Goal: Information Seeking & Learning: Learn about a topic

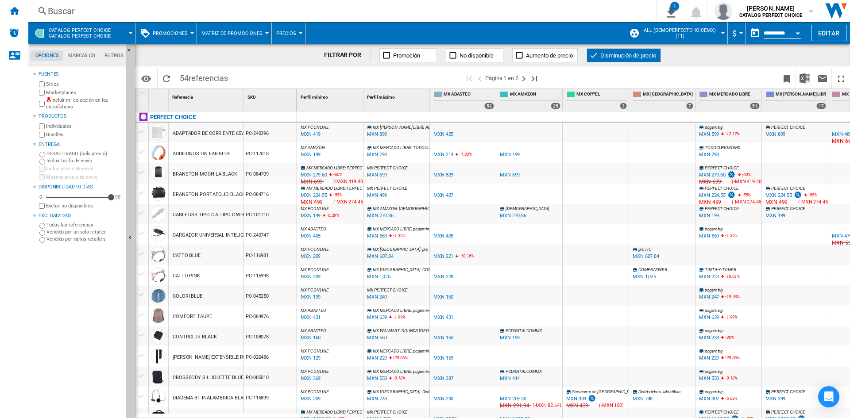
scroll to position [133, 0]
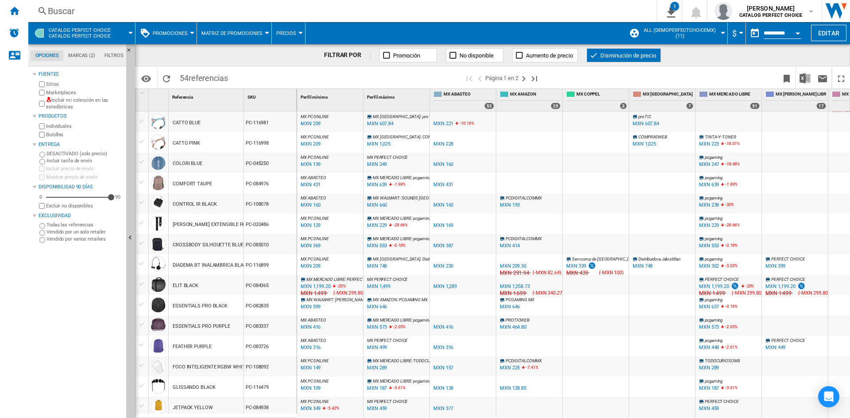
click at [363, 5] on div "Buscar" at bounding box center [341, 11] width 586 height 12
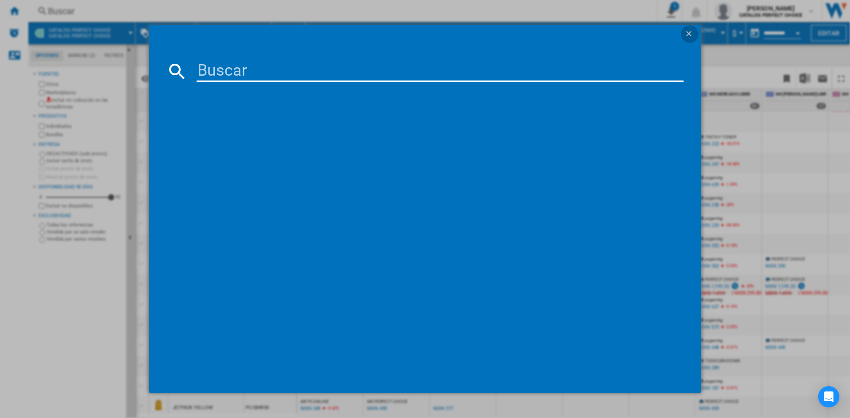
click at [694, 29] on ng-md-icon "getI18NText('BUTTONS.CLOSE_DIALOG')" at bounding box center [690, 34] width 11 height 11
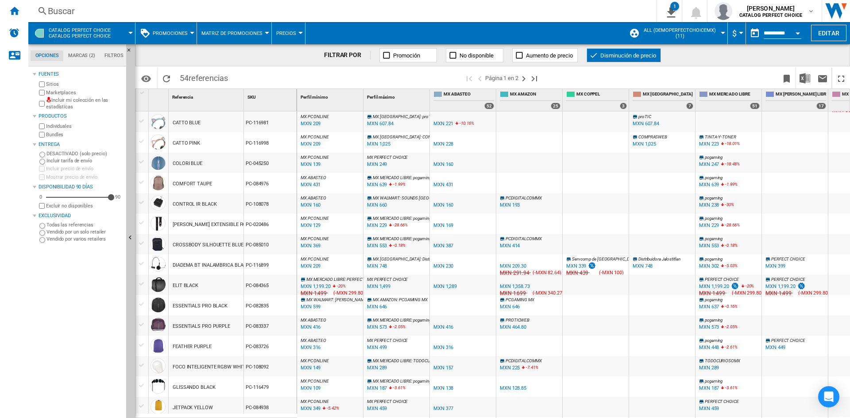
click at [178, 38] on button "Promociones" at bounding box center [172, 33] width 39 height 22
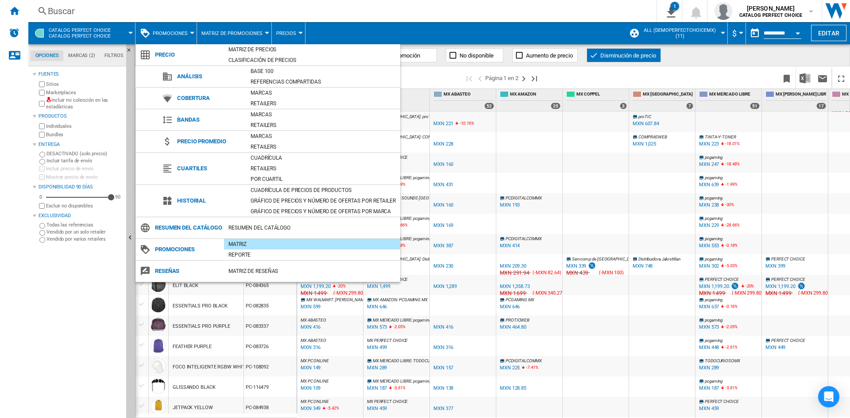
click at [603, 52] on md-backdrop at bounding box center [425, 209] width 850 height 418
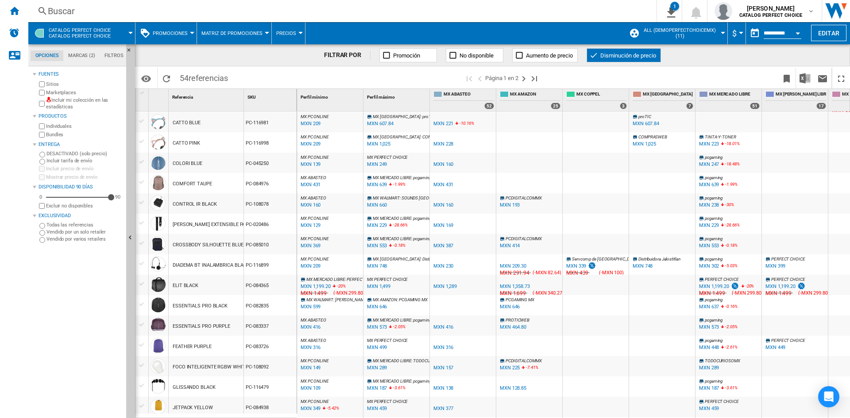
click at [594, 54] on ng-md-icon at bounding box center [593, 55] width 9 height 9
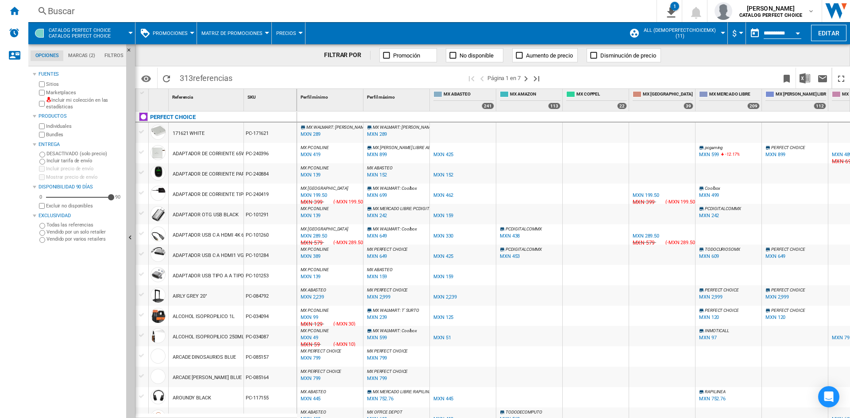
click at [597, 52] on ng-md-icon at bounding box center [593, 55] width 9 height 9
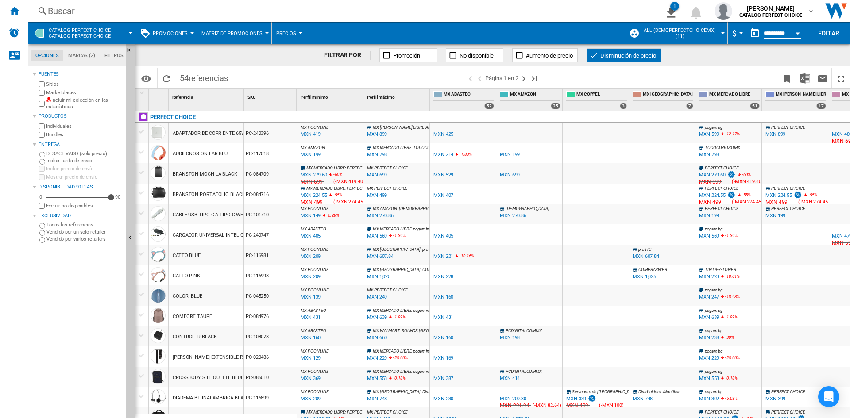
click at [322, 173] on div "MXN 279.60" at bounding box center [314, 175] width 27 height 6
click at [84, 34] on span "CATALOG PERFECT CHOICE Catalog perfect choice" at bounding box center [80, 33] width 62 height 12
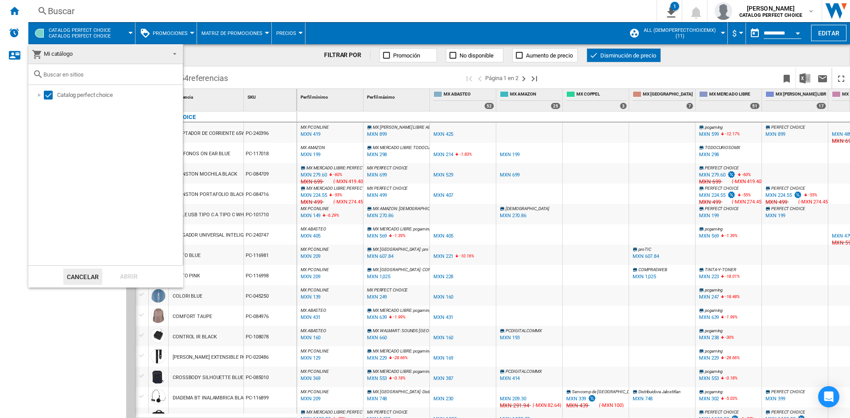
click at [88, 33] on md-backdrop at bounding box center [425, 209] width 850 height 418
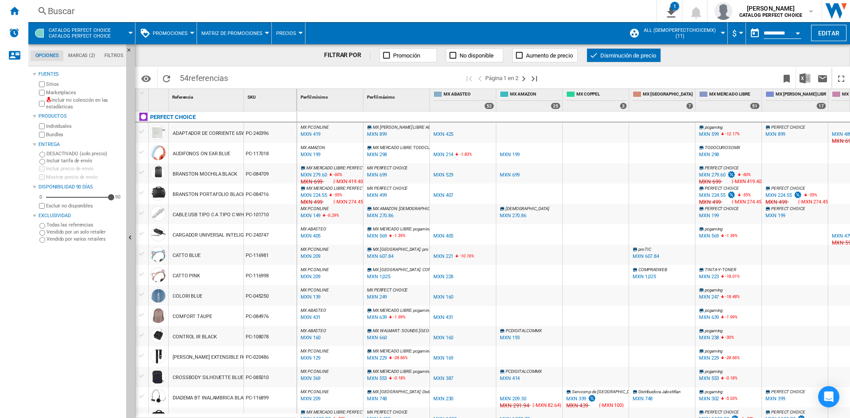
click at [183, 31] on span "Promociones" at bounding box center [170, 34] width 35 height 6
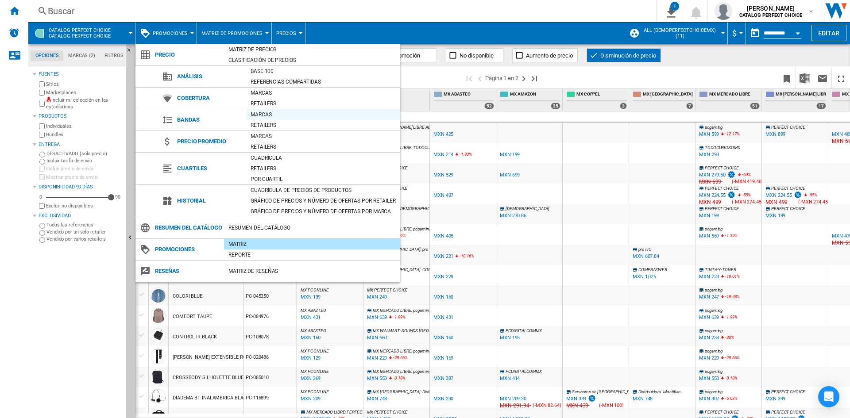
click at [259, 115] on div "Marcas" at bounding box center [323, 114] width 154 height 9
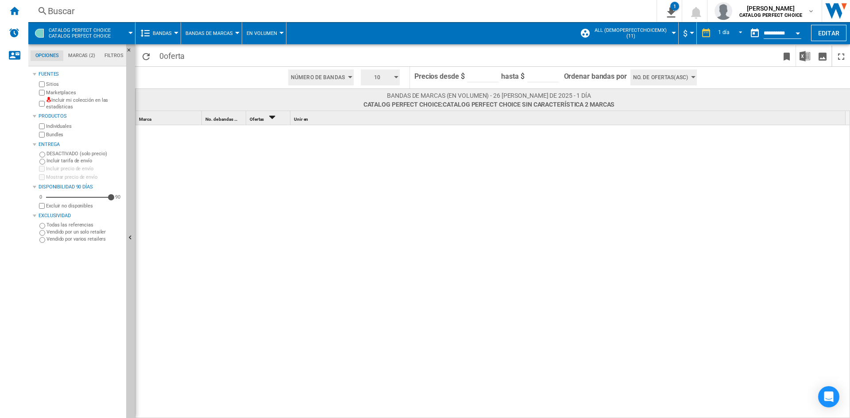
click at [205, 37] on button "Bandas de marcas" at bounding box center [212, 33] width 52 height 22
click at [159, 36] on md-backdrop at bounding box center [425, 209] width 850 height 418
click at [167, 32] on span "Bandas" at bounding box center [162, 34] width 19 height 6
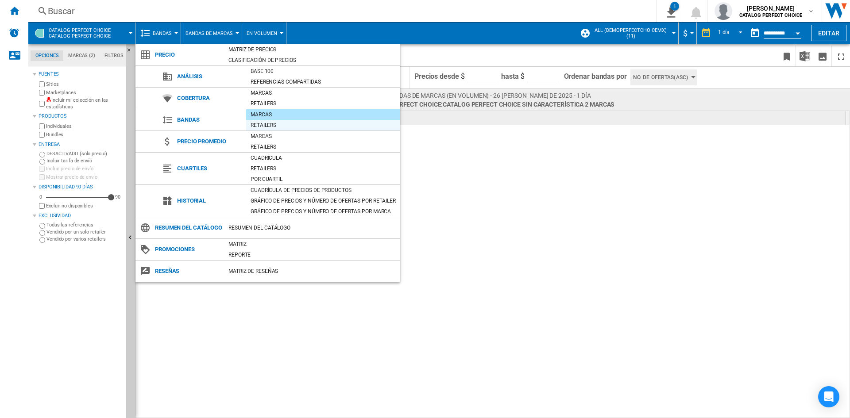
click at [257, 128] on div "Retailers" at bounding box center [323, 125] width 154 height 9
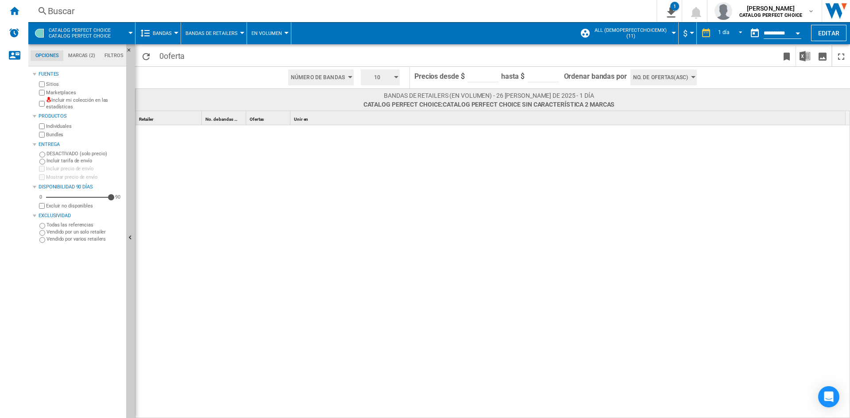
click at [177, 37] on md-menu "Bandas Precio Matriz de precios Clasificación de precios Análisis Base 100 Refe…" at bounding box center [159, 33] width 46 height 22
click at [172, 35] on button "Bandas" at bounding box center [164, 33] width 23 height 22
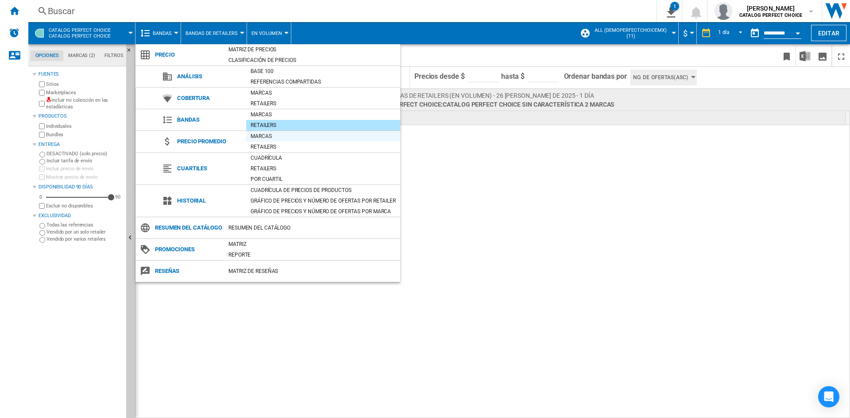
click at [259, 137] on div "Marcas" at bounding box center [323, 136] width 154 height 9
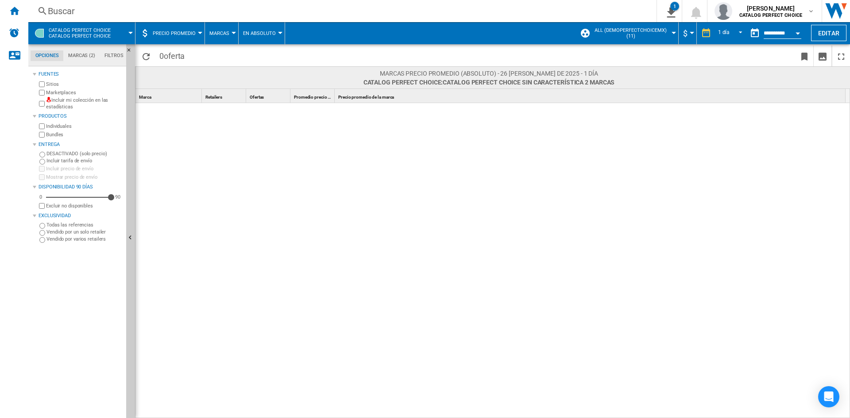
click at [185, 29] on button "Precio promedio" at bounding box center [176, 33] width 47 height 22
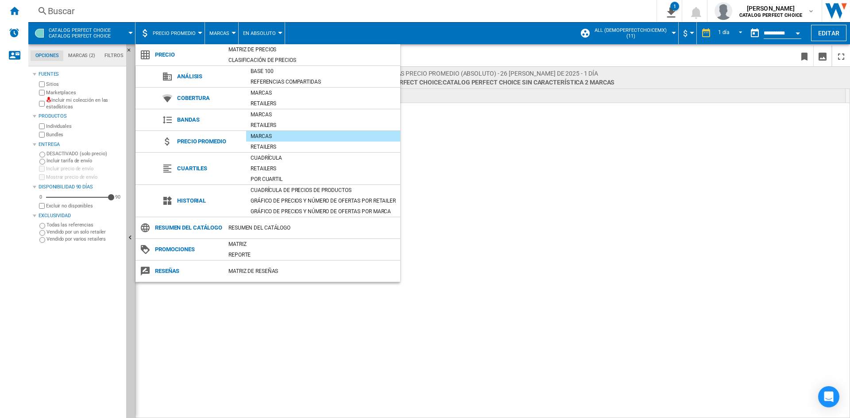
click at [108, 82] on md-backdrop at bounding box center [425, 209] width 850 height 418
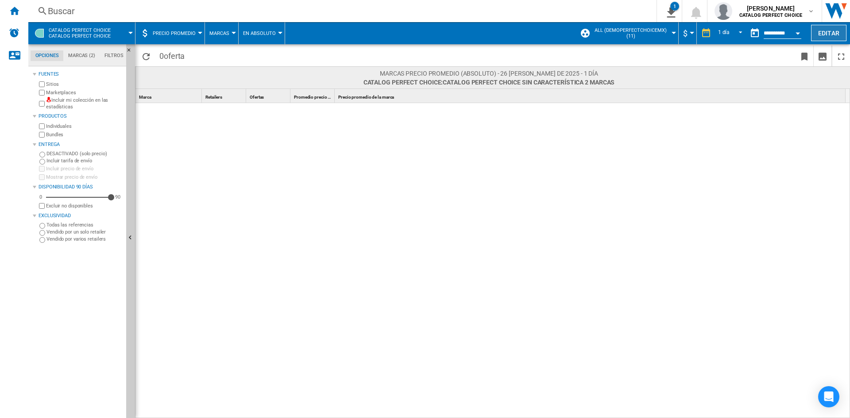
click at [820, 33] on button "Editar" at bounding box center [828, 33] width 35 height 16
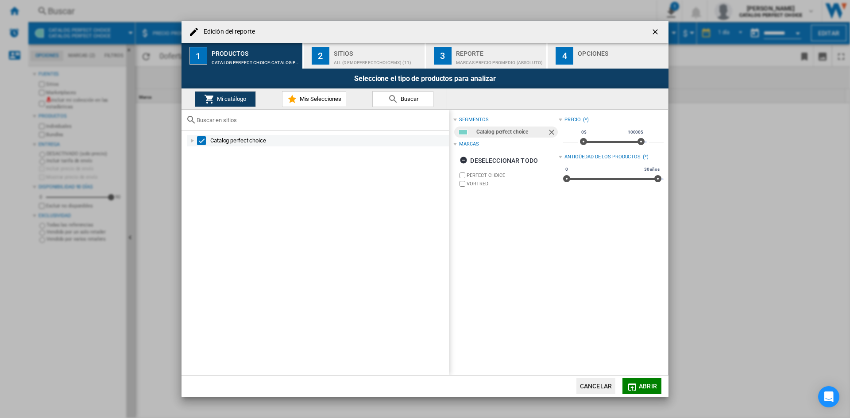
click at [190, 141] on div at bounding box center [192, 140] width 9 height 9
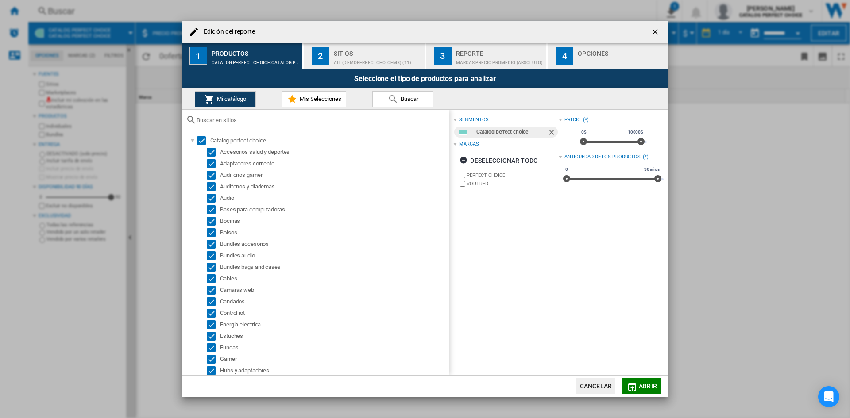
click at [337, 58] on div "ALL (demoperfectchoicemx) (11)" at bounding box center [377, 60] width 87 height 9
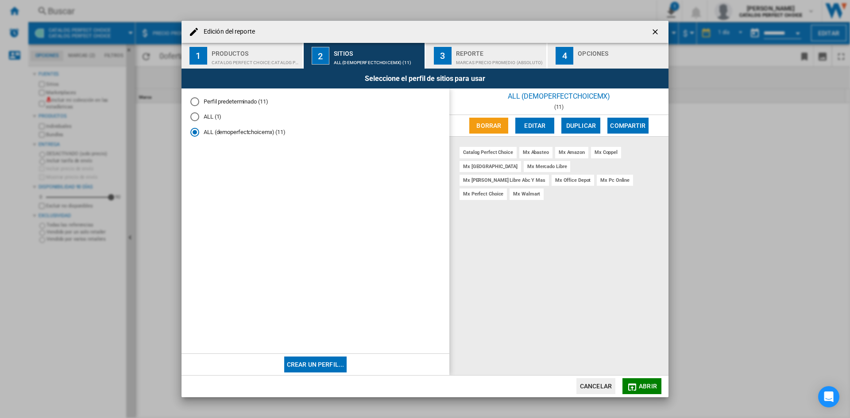
click at [492, 65] on div "Marcas Precio promedio (absoluto)" at bounding box center [499, 60] width 87 height 9
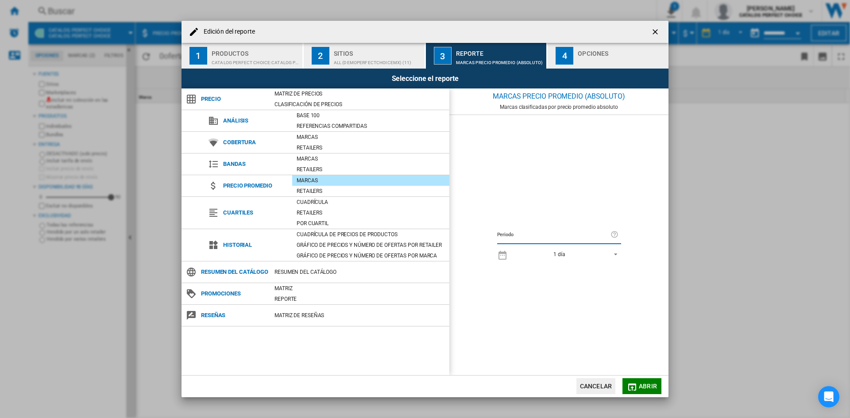
click at [589, 57] on div "button" at bounding box center [621, 60] width 87 height 9
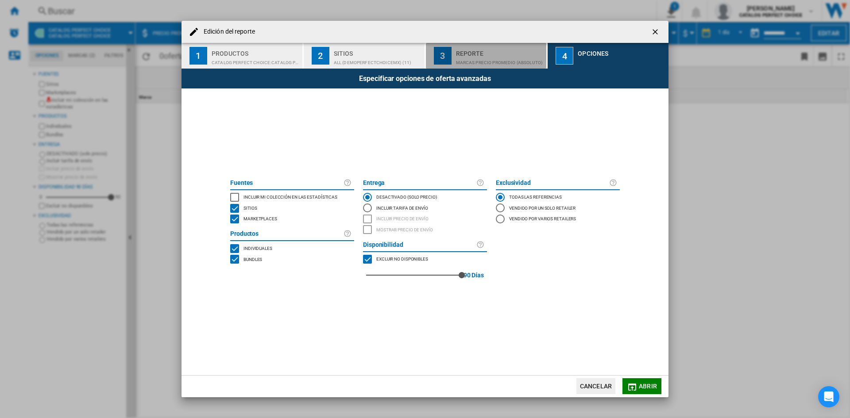
click at [489, 57] on div "Marcas Precio promedio (absoluto)" at bounding box center [499, 60] width 87 height 9
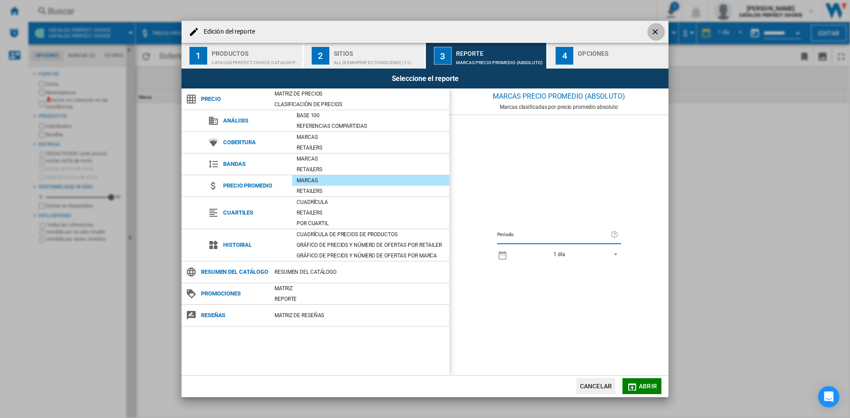
click at [657, 31] on ng-md-icon "getI18NText('BUTTONS.CLOSE_DIALOG')" at bounding box center [656, 32] width 11 height 11
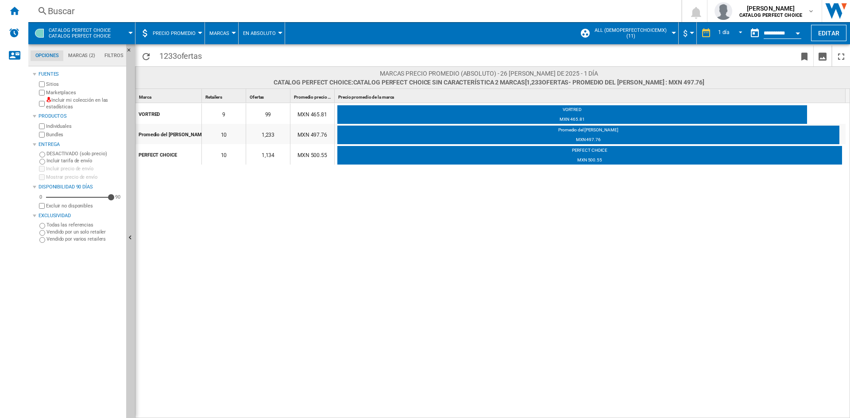
click at [119, 33] on button "CATALOG PERFECT CHOICE Catalog perfect choice" at bounding box center [84, 33] width 71 height 22
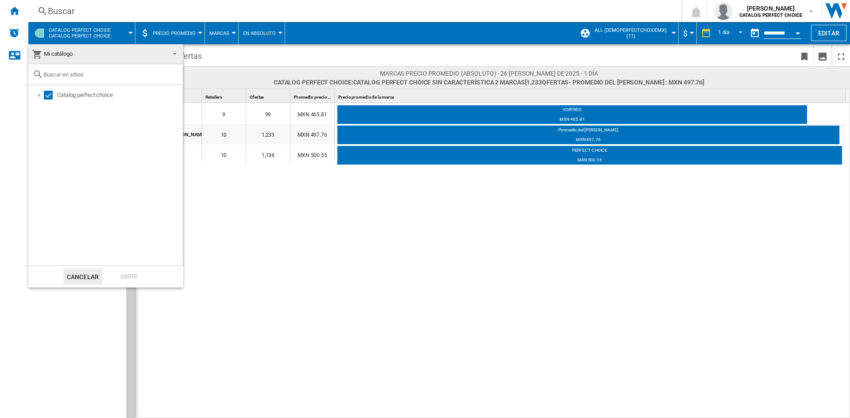
click at [153, 33] on md-backdrop at bounding box center [425, 209] width 850 height 418
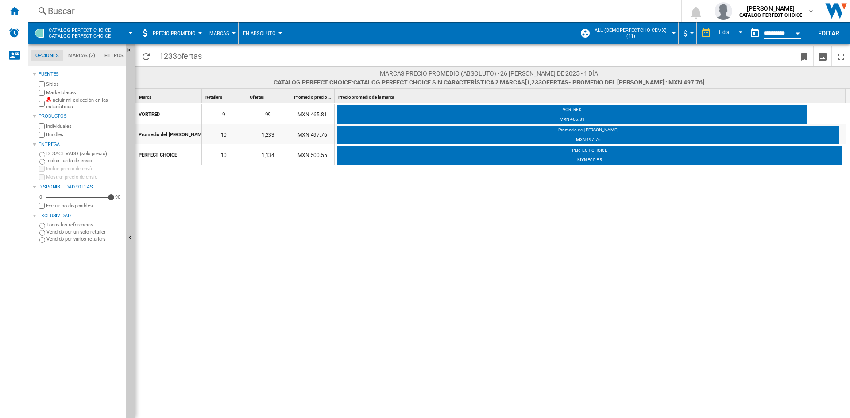
click at [165, 31] on span "Precio promedio" at bounding box center [174, 34] width 43 height 6
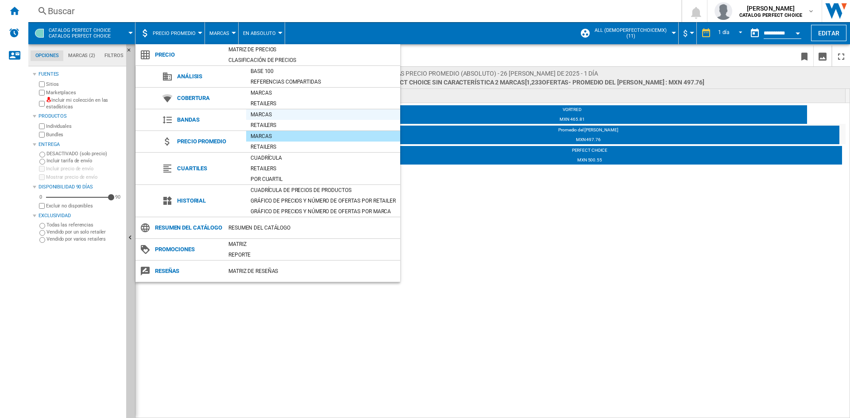
click at [251, 113] on div "Marcas" at bounding box center [323, 114] width 154 height 9
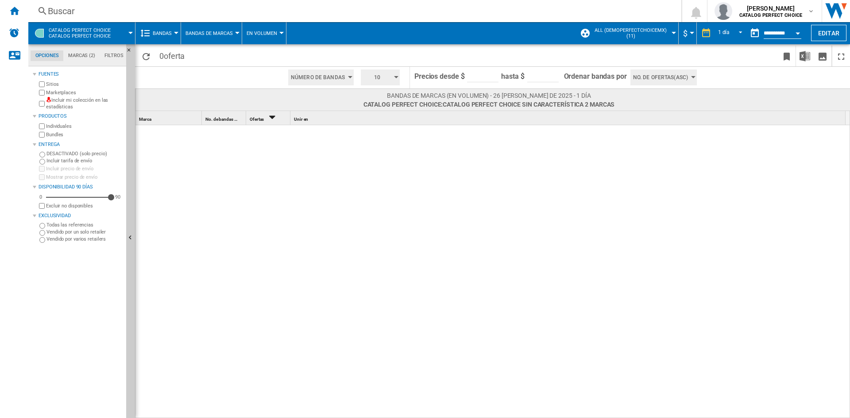
click at [170, 31] on span "Bandas" at bounding box center [162, 34] width 19 height 6
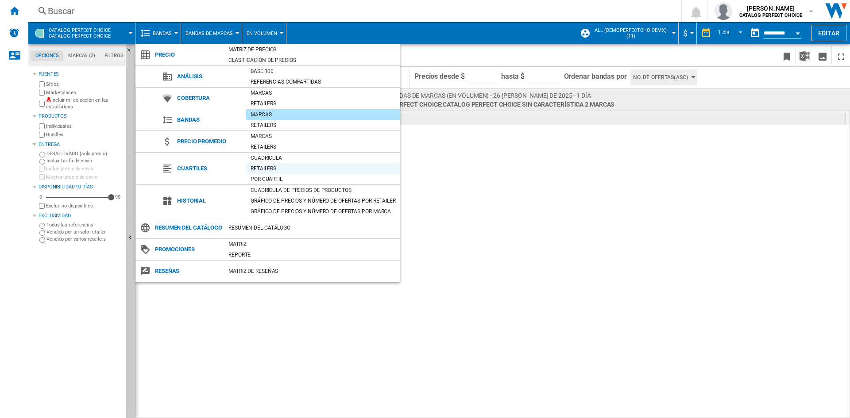
click at [267, 167] on div "Retailers" at bounding box center [323, 168] width 154 height 9
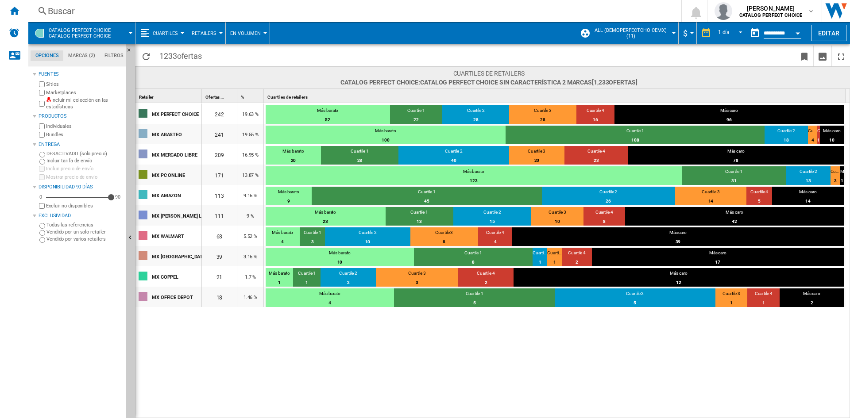
click at [165, 31] on span "Cuartiles" at bounding box center [165, 34] width 25 height 6
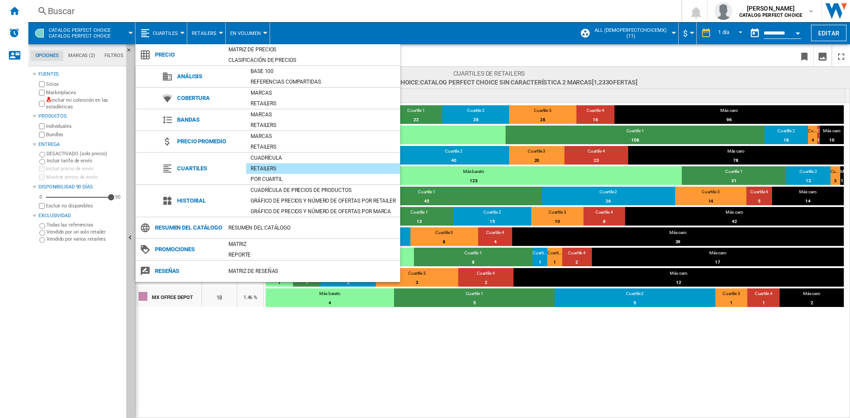
click at [247, 320] on md-backdrop at bounding box center [425, 209] width 850 height 418
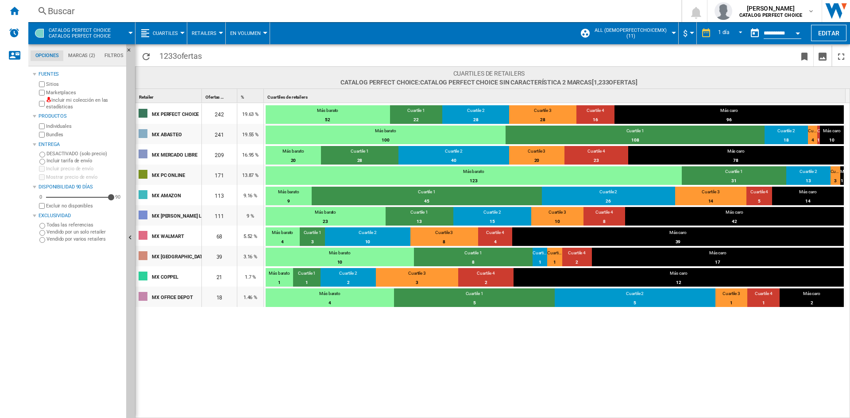
click at [171, 39] on button "Cuartiles" at bounding box center [168, 33] width 30 height 22
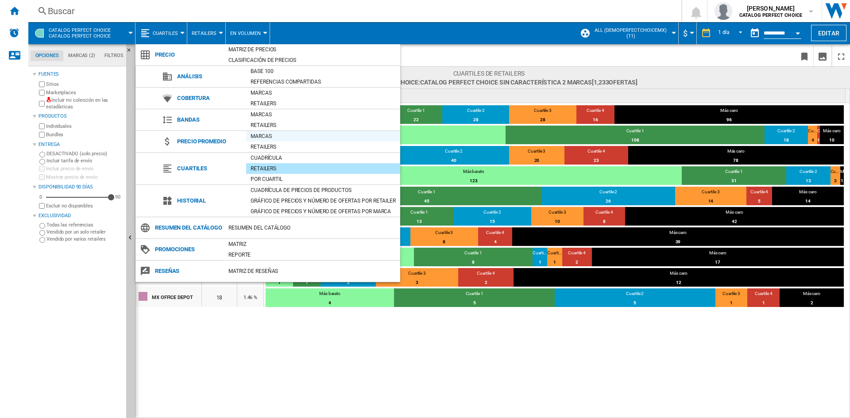
click at [269, 135] on div "Marcas" at bounding box center [323, 136] width 154 height 9
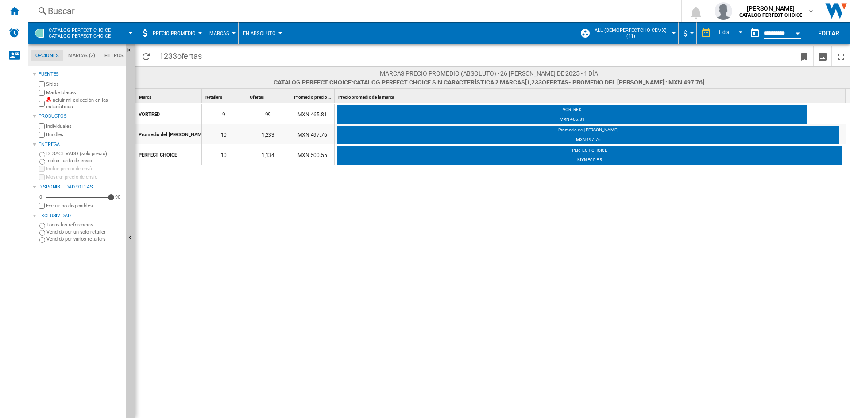
click at [228, 39] on button "Marcas" at bounding box center [221, 33] width 24 height 22
click at [228, 71] on button "Retailers" at bounding box center [226, 76] width 43 height 21
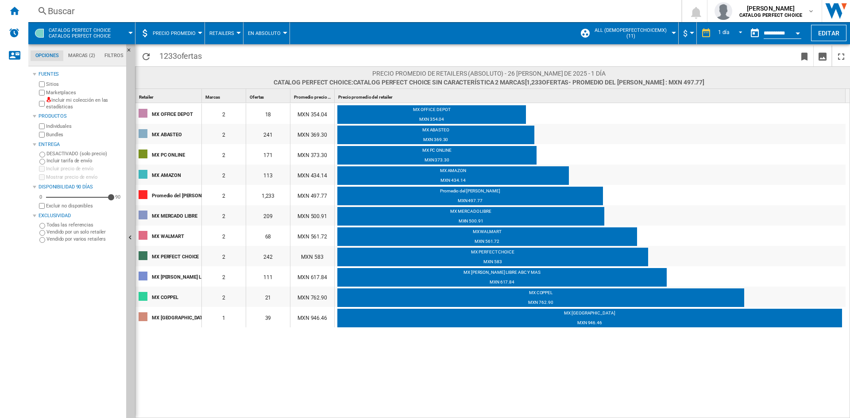
click at [186, 35] on span "Precio promedio" at bounding box center [174, 34] width 43 height 6
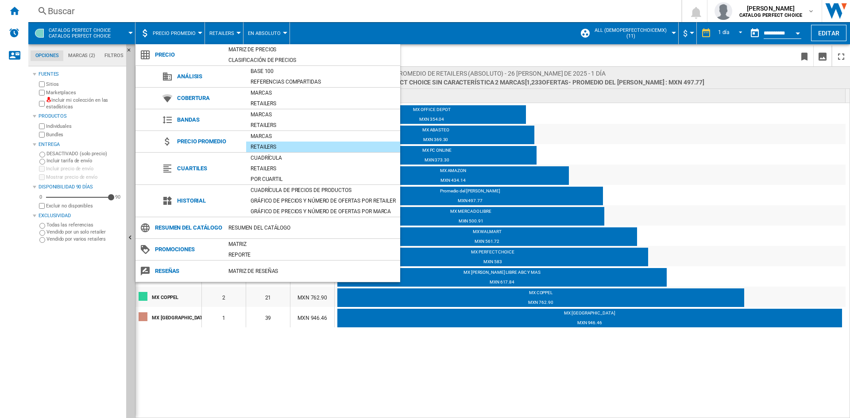
click at [623, 112] on md-backdrop at bounding box center [425, 209] width 850 height 418
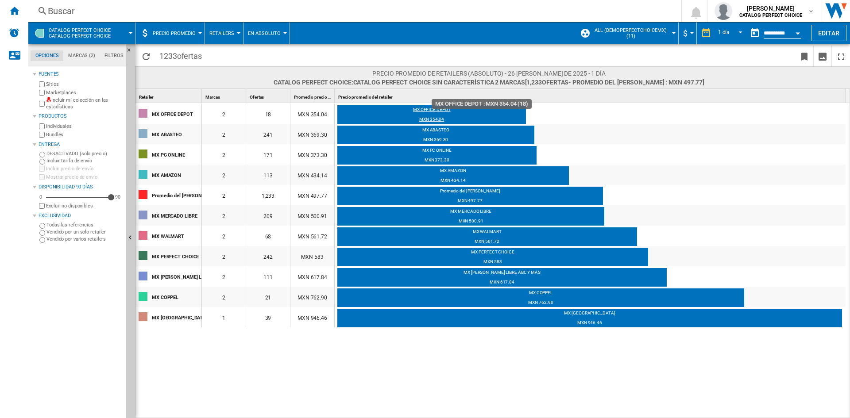
click at [430, 114] on div "MX OFFICE DEPOT" at bounding box center [431, 111] width 189 height 9
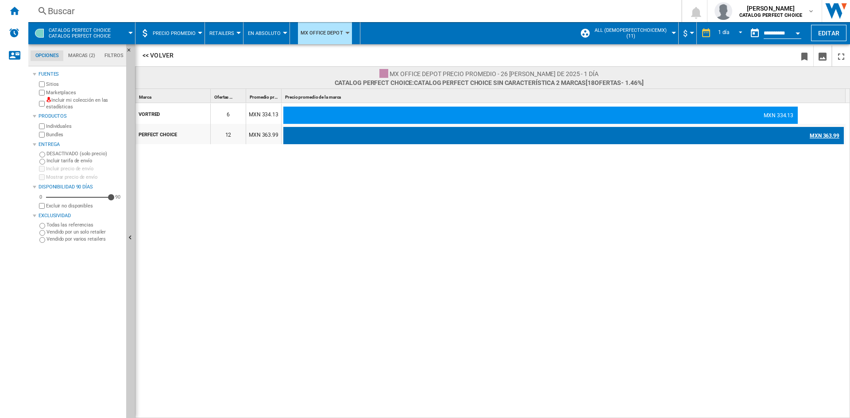
click at [738, 132] on div "MXN 363.99" at bounding box center [563, 136] width 561 height 18
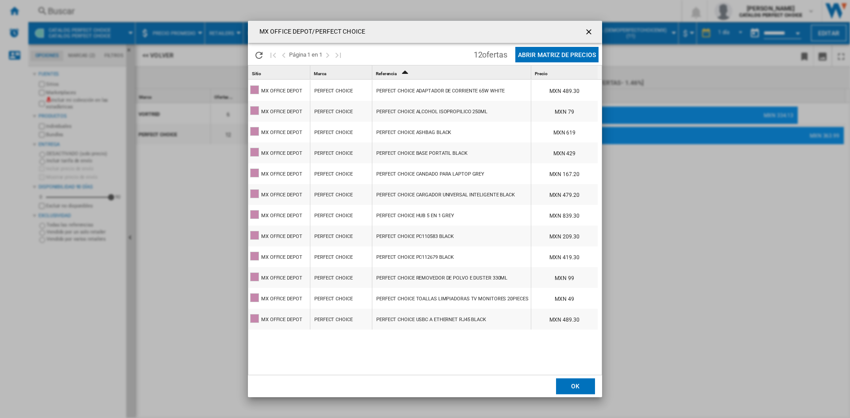
click at [411, 109] on div "PERFECT CHOICE ALCOHOL ISOPROPILICO 250ML" at bounding box center [431, 112] width 111 height 20
click at [449, 300] on div "PERFECT CHOICE TOALLAS LIMPIADORAS TV MONITORES 20PIECES" at bounding box center [452, 299] width 152 height 20
click at [589, 30] on ng-md-icon "getI18NText('BUTTONS.CLOSE_DIALOG')" at bounding box center [590, 32] width 11 height 11
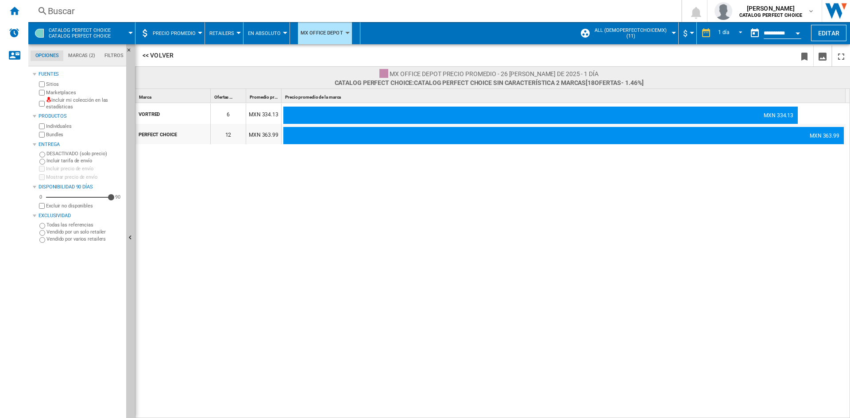
click at [167, 40] on button "Precio promedio" at bounding box center [176, 33] width 47 height 22
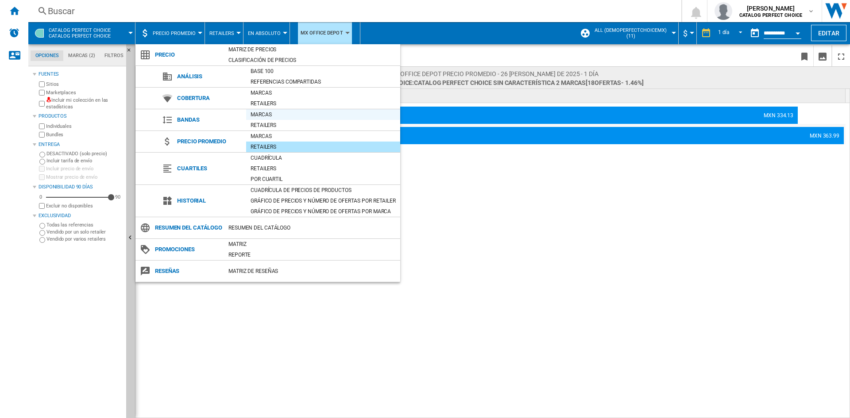
click at [274, 116] on div "Marcas" at bounding box center [323, 114] width 154 height 9
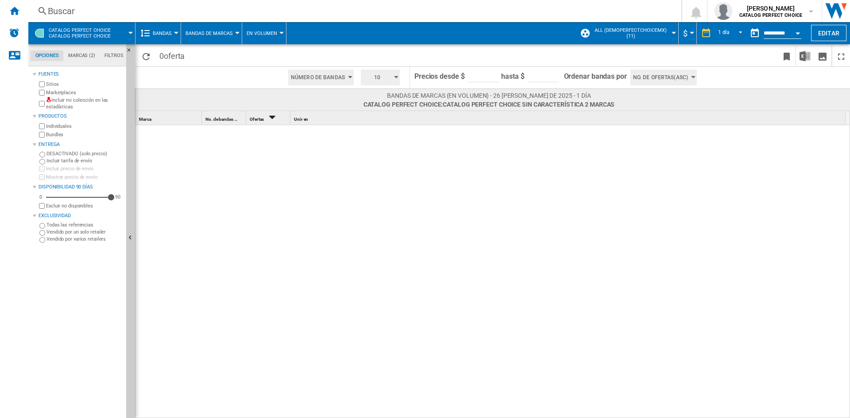
click at [221, 38] on button "Bandas de marcas" at bounding box center [212, 33] width 52 height 22
click at [172, 30] on md-backdrop at bounding box center [425, 209] width 850 height 418
click at [172, 34] on button "Bandas" at bounding box center [164, 33] width 23 height 22
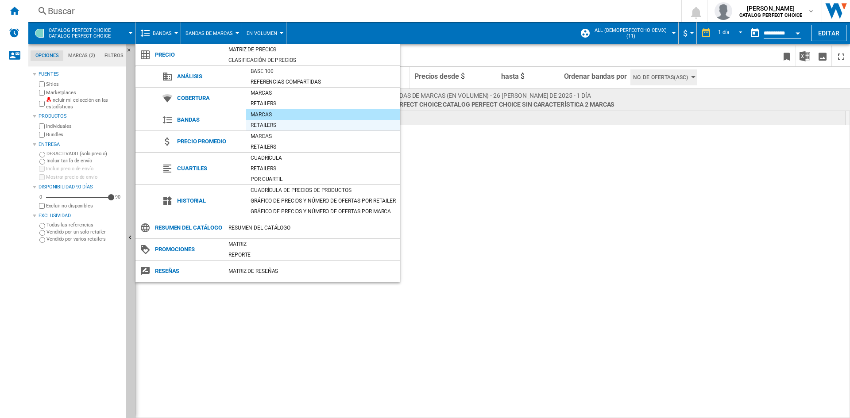
click at [252, 123] on div "Retailers" at bounding box center [323, 125] width 154 height 9
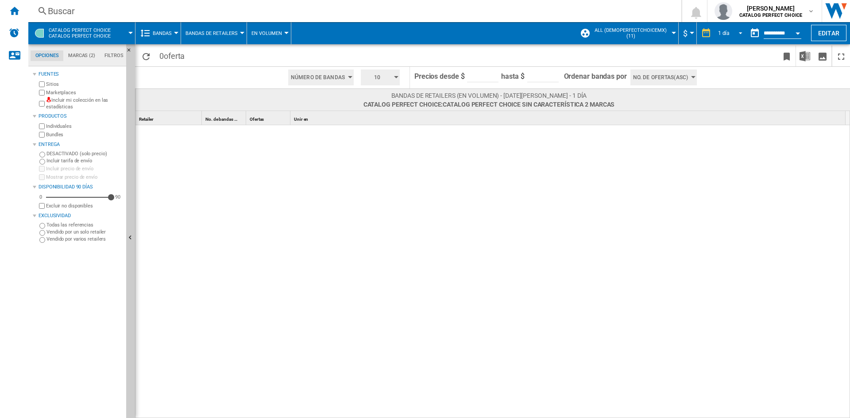
click at [720, 26] on div "1 día 1 día Últimos 7 días Últimos 14 días Últimos 21 días Últimos 28 días Últi…" at bounding box center [721, 33] width 49 height 22
click at [733, 31] on span "REPORTS.WIZARD.STEPS.REPORT.STEPS.REPORT_OPTIONS.PERIOD: 1 día" at bounding box center [738, 32] width 11 height 8
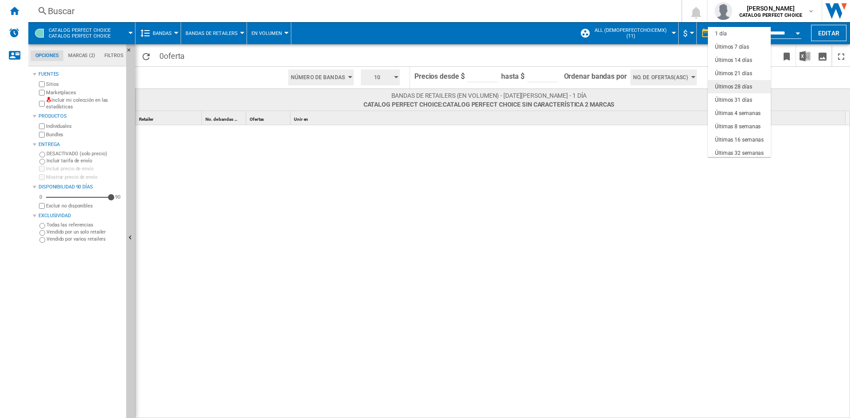
click at [739, 85] on div "Últimos 28 días" at bounding box center [733, 87] width 37 height 8
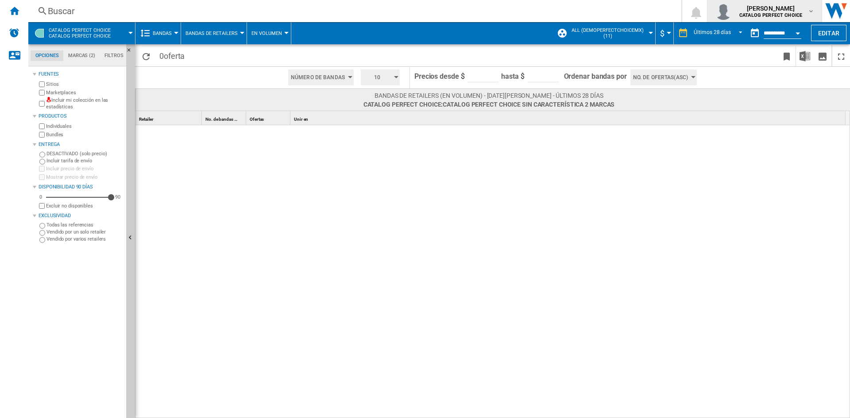
click at [782, 14] on b "CATALOG PERFECT CHOICE" at bounding box center [771, 15] width 63 height 6
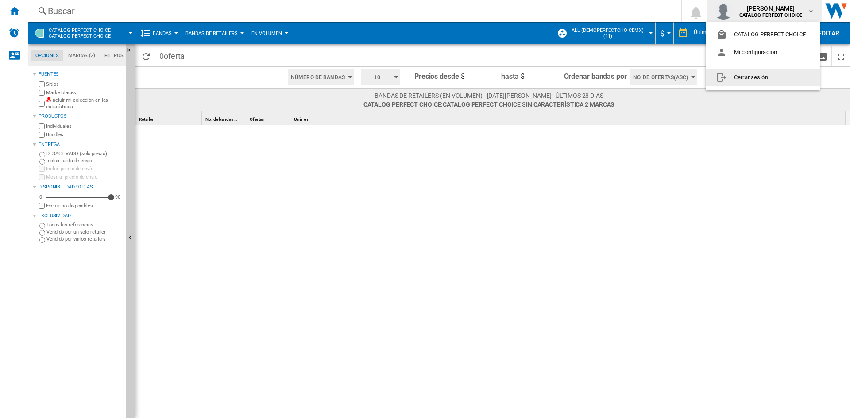
click at [759, 75] on button "Cerrar sesión" at bounding box center [763, 78] width 114 height 18
